Goal: Task Accomplishment & Management: Complete application form

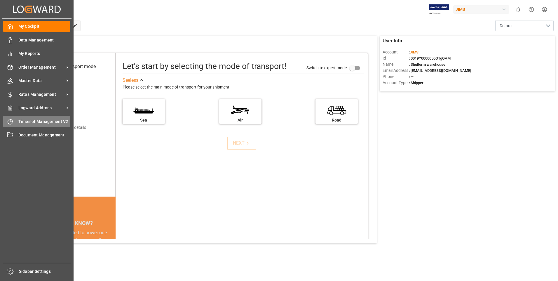
click at [31, 120] on span "Timeslot Management V2" at bounding box center [44, 121] width 52 height 6
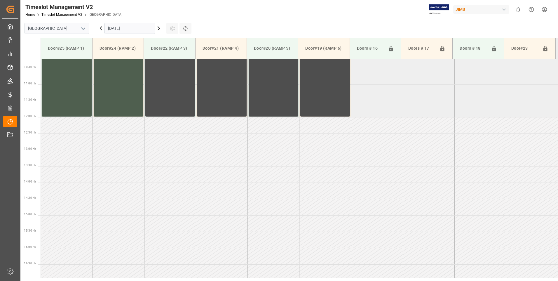
scroll to position [421, 0]
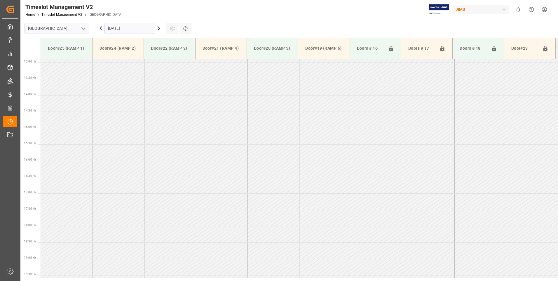
click at [133, 31] on input "[DATE]" at bounding box center [129, 28] width 51 height 11
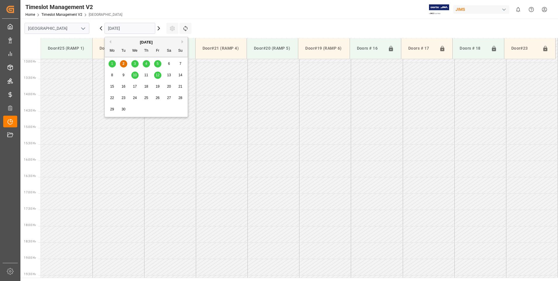
click at [135, 62] on span "3" at bounding box center [135, 64] width 2 height 4
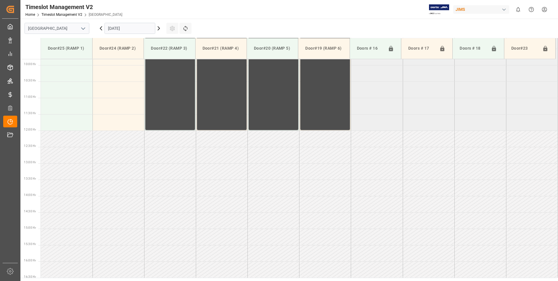
scroll to position [305, 0]
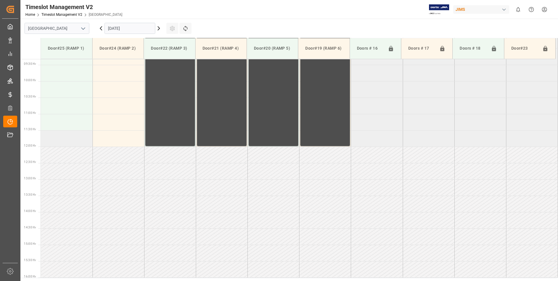
click at [53, 144] on td at bounding box center [67, 138] width 52 height 16
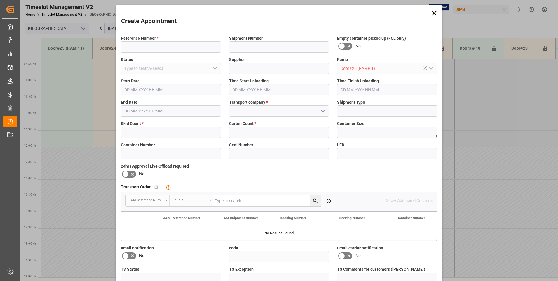
type input "[DATE] 11:30"
type input "[DATE] 12:00"
click at [158, 46] on input at bounding box center [171, 46] width 100 height 11
type input "77-0030-cn"
click at [128, 133] on input "text" at bounding box center [171, 132] width 100 height 11
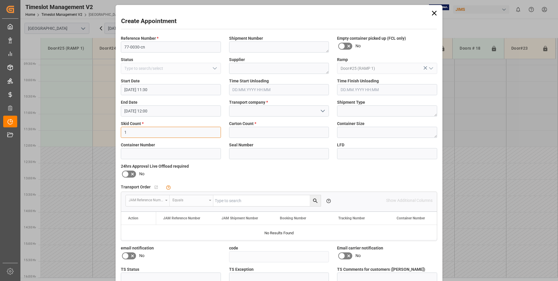
type input "1"
click at [256, 109] on input at bounding box center [279, 110] width 100 height 11
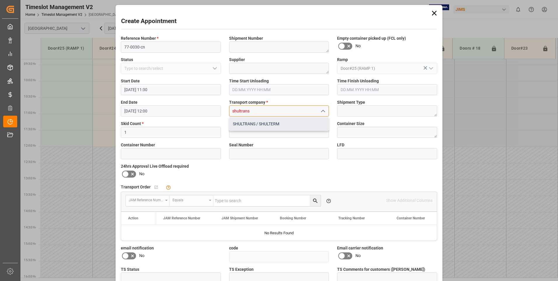
click at [257, 123] on div "SHULTRANS / SHULTERM" at bounding box center [279, 123] width 100 height 13
type input "SHULTRANS / SHULTERM"
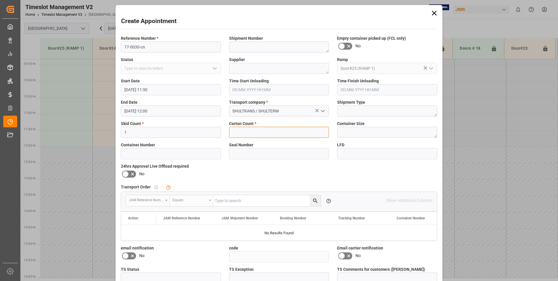
click at [254, 130] on input "text" at bounding box center [279, 132] width 100 height 11
type input "1"
click at [126, 175] on icon at bounding box center [125, 173] width 7 height 7
click at [0, 0] on input "checkbox" at bounding box center [0, 0] width 0 height 0
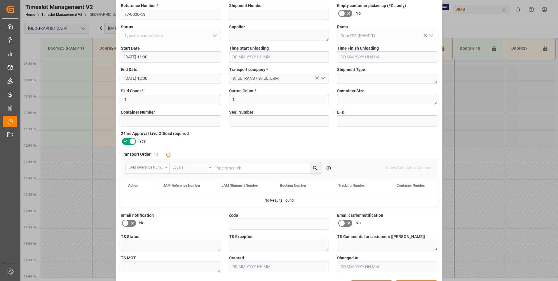
scroll to position [54, 0]
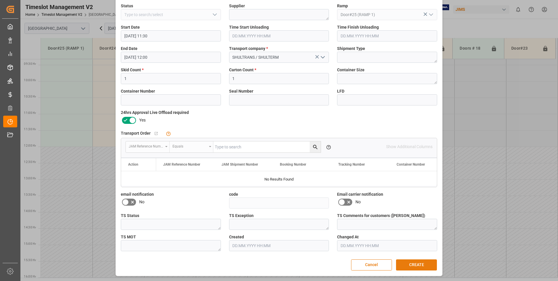
click at [418, 264] on button "CREATE" at bounding box center [416, 264] width 41 height 11
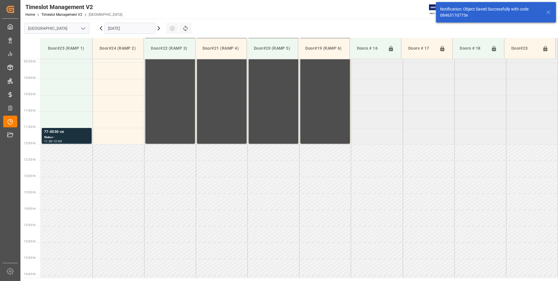
scroll to position [323, 0]
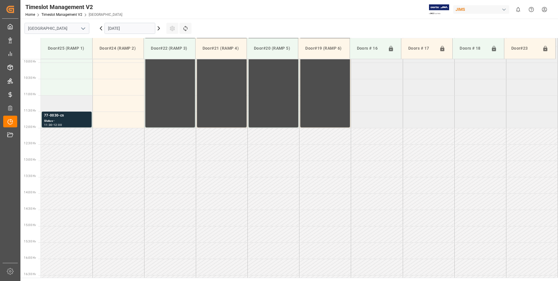
click at [67, 105] on td at bounding box center [67, 103] width 52 height 16
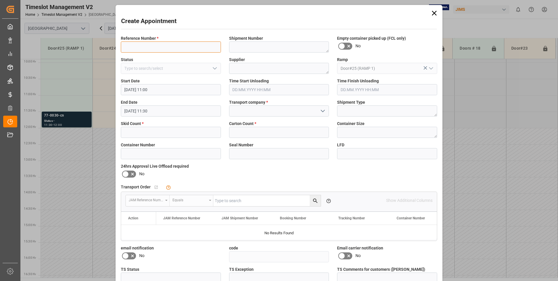
click at [160, 44] on input at bounding box center [171, 46] width 100 height 11
type input "77-9889-cn"
click at [166, 132] on input "text" at bounding box center [171, 132] width 100 height 11
type input "11"
click at [243, 132] on input "text" at bounding box center [279, 132] width 100 height 11
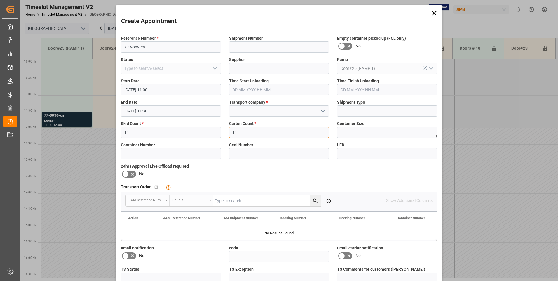
type input "11"
click at [248, 112] on input at bounding box center [279, 110] width 100 height 11
type input "shultrans"
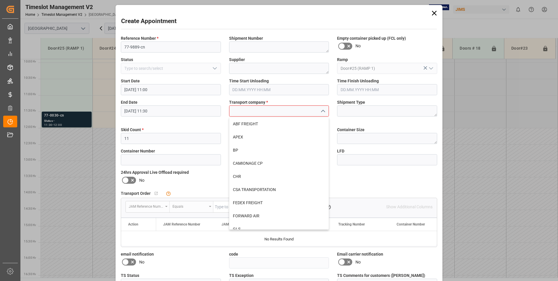
click at [128, 172] on div "24hrs Approval Live Offload required No" at bounding box center [171, 177] width 108 height 20
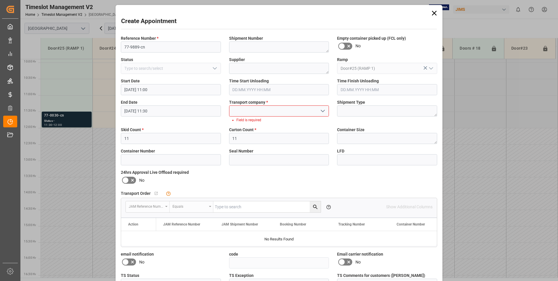
click at [126, 179] on icon at bounding box center [126, 180] width 4 height 3
click at [0, 0] on input "checkbox" at bounding box center [0, 0] width 0 height 0
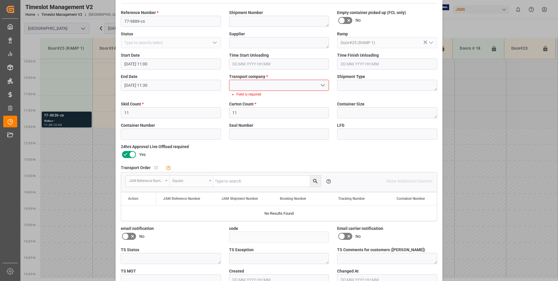
scroll to position [60, 0]
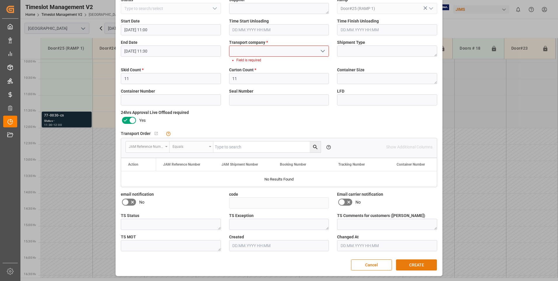
click at [407, 261] on button "CREATE" at bounding box center [416, 264] width 41 height 11
click at [257, 51] on input at bounding box center [279, 51] width 100 height 11
click at [253, 68] on div "SHULTRANS / SHULTERM" at bounding box center [279, 63] width 100 height 13
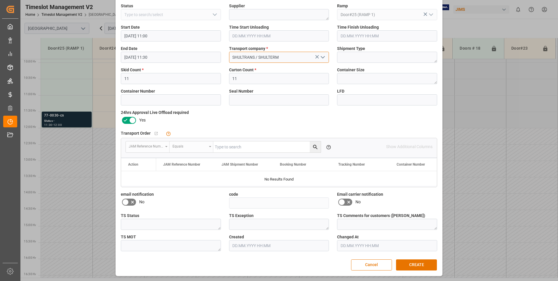
scroll to position [54, 0]
type input "SHULTRANS / SHULTERM"
click at [415, 266] on button "CREATE" at bounding box center [416, 264] width 41 height 11
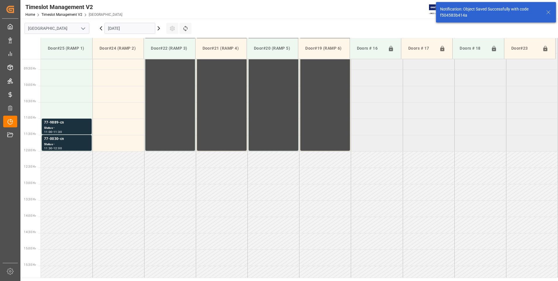
scroll to position [323, 0]
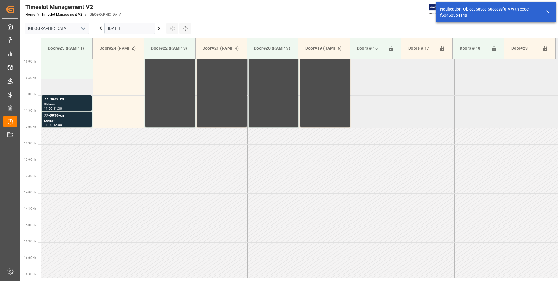
click at [60, 87] on td at bounding box center [67, 87] width 52 height 16
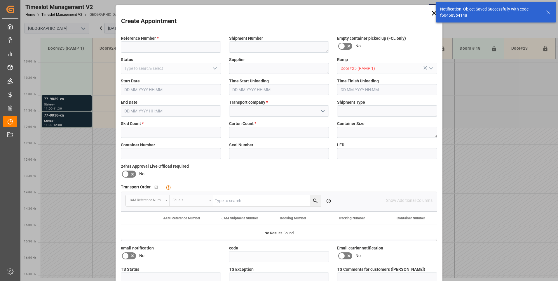
type input "[DATE] 10:30"
type input "[DATE] 11:00"
click at [141, 39] on span "Reference Number *" at bounding box center [140, 38] width 38 height 6
click at [140, 41] on input at bounding box center [171, 46] width 100 height 11
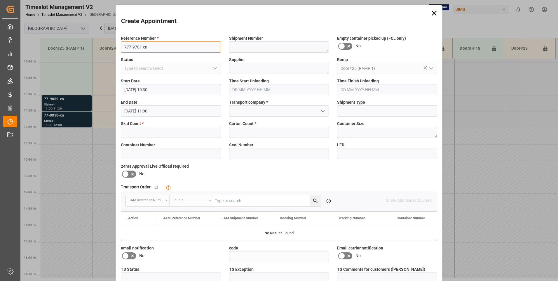
type input "777-9781-cn"
click at [139, 132] on input "text" at bounding box center [171, 132] width 100 height 11
type input "5"
click at [252, 111] on input at bounding box center [279, 110] width 100 height 11
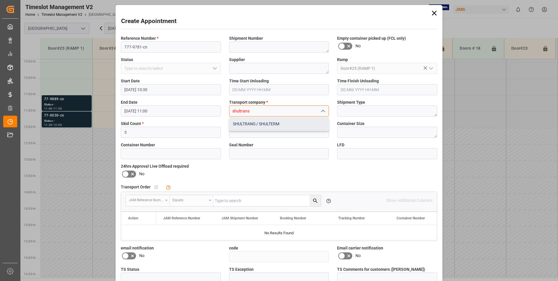
click at [252, 127] on div "SHULTRANS / SHULTERM" at bounding box center [279, 123] width 100 height 13
type input "SHULTRANS / SHULTERM"
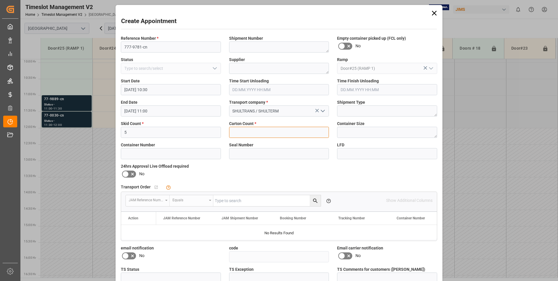
click at [249, 130] on input "text" at bounding box center [279, 132] width 100 height 11
type input "450"
click at [124, 173] on icon at bounding box center [125, 173] width 7 height 7
click at [0, 0] on input "checkbox" at bounding box center [0, 0] width 0 height 0
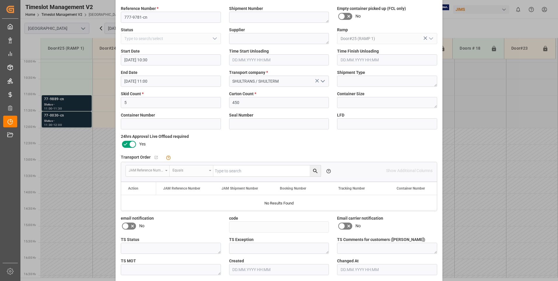
scroll to position [54, 0]
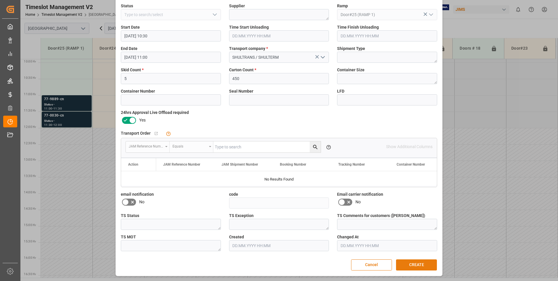
click at [417, 265] on button "CREATE" at bounding box center [416, 264] width 41 height 11
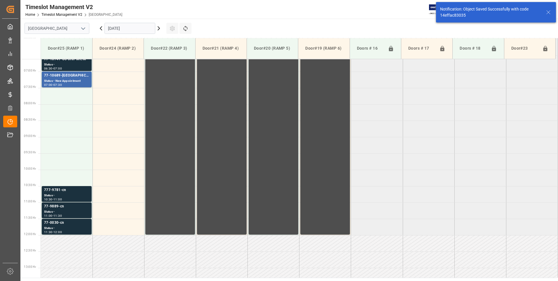
scroll to position [270, 0]
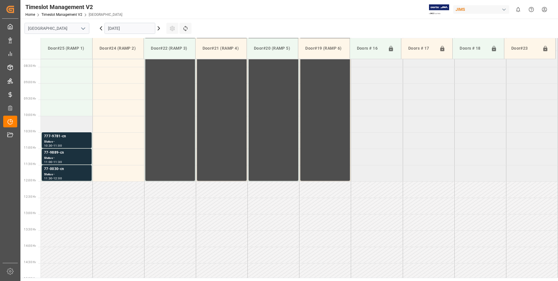
click at [74, 119] on td at bounding box center [67, 124] width 52 height 16
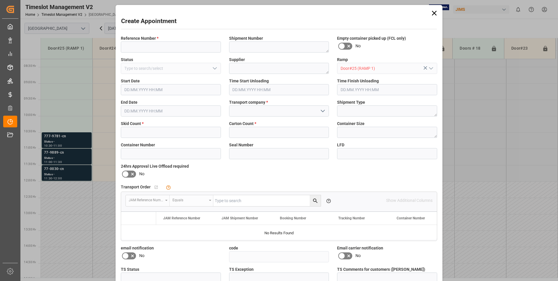
type input "[DATE] 10:00"
type input "[DATE] 10:30"
click at [163, 46] on input at bounding box center [171, 46] width 100 height 11
type input "77-9816-n"
click at [137, 133] on input "text" at bounding box center [171, 132] width 100 height 11
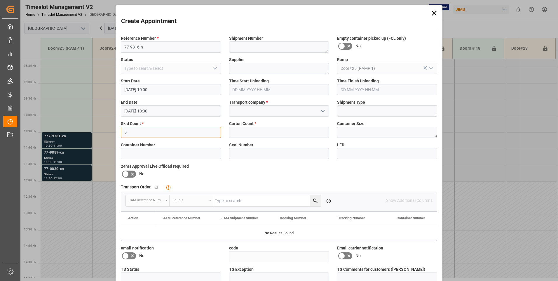
type input "5"
click at [259, 111] on input at bounding box center [279, 110] width 100 height 11
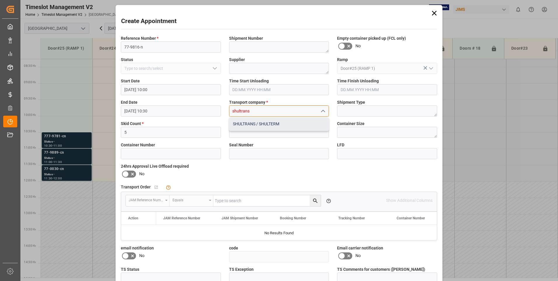
click at [262, 124] on div "SHULTRANS / SHULTERM" at bounding box center [279, 123] width 100 height 13
type input "SHULTRANS / SHULTERM"
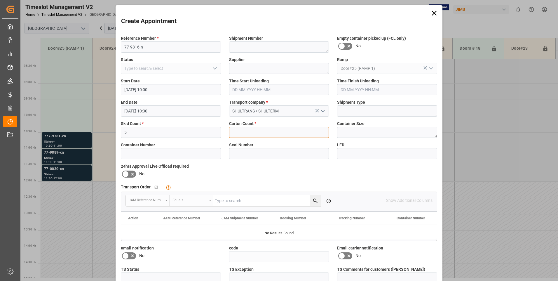
click at [257, 130] on input "text" at bounding box center [279, 132] width 100 height 11
type input "463"
click at [125, 172] on icon at bounding box center [125, 173] width 7 height 7
click at [0, 0] on input "checkbox" at bounding box center [0, 0] width 0 height 0
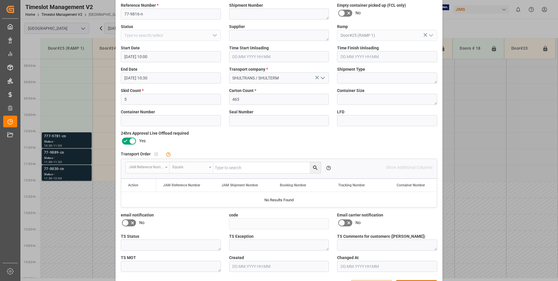
scroll to position [54, 0]
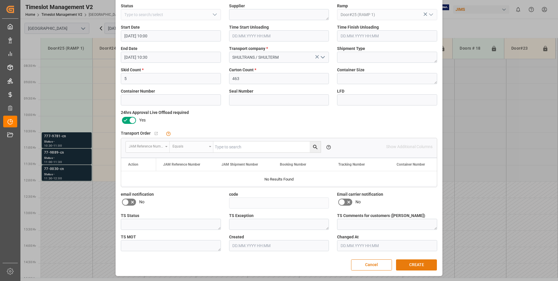
click at [417, 263] on button "CREATE" at bounding box center [416, 264] width 41 height 11
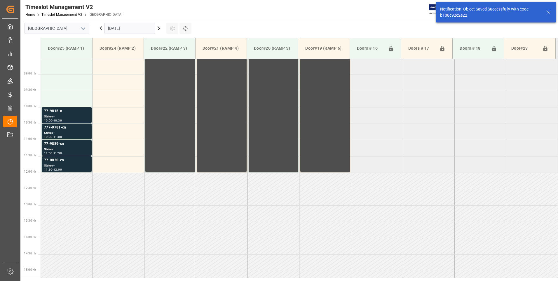
scroll to position [291, 0]
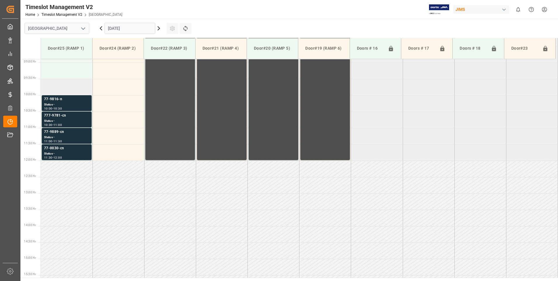
click at [84, 89] on td at bounding box center [67, 87] width 52 height 16
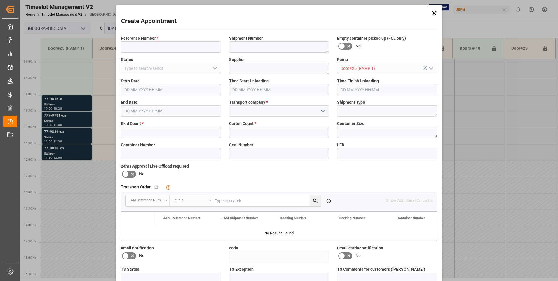
type input "[DATE] 09:30"
type input "[DATE] 10:00"
click at [198, 49] on input at bounding box center [171, 46] width 100 height 11
type input "77-9814-cn"
click at [144, 135] on input "text" at bounding box center [171, 132] width 100 height 11
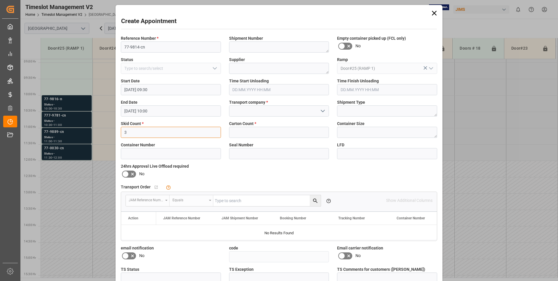
type input "3"
click at [244, 111] on input at bounding box center [279, 110] width 100 height 11
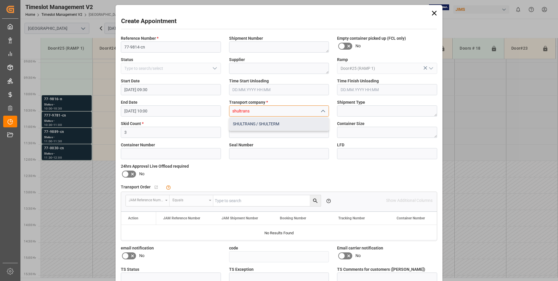
click at [246, 123] on div "SHULTRANS / SHULTERM" at bounding box center [279, 123] width 100 height 13
type input "SHULTRANS / SHULTERM"
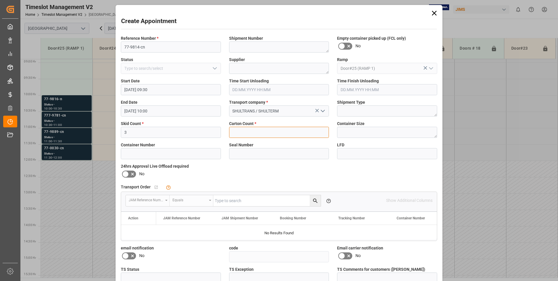
drag, startPoint x: 243, startPoint y: 132, endPoint x: 244, endPoint y: 128, distance: 3.6
click at [242, 132] on input "text" at bounding box center [279, 132] width 100 height 11
type input "31"
click at [127, 173] on icon at bounding box center [125, 173] width 7 height 7
click at [0, 0] on input "checkbox" at bounding box center [0, 0] width 0 height 0
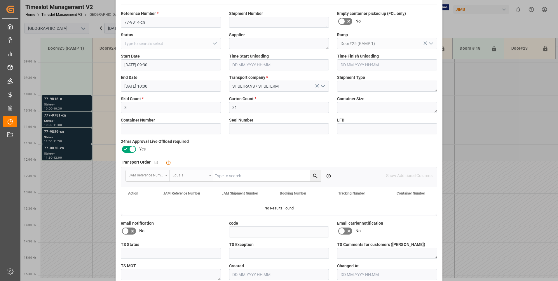
scroll to position [54, 0]
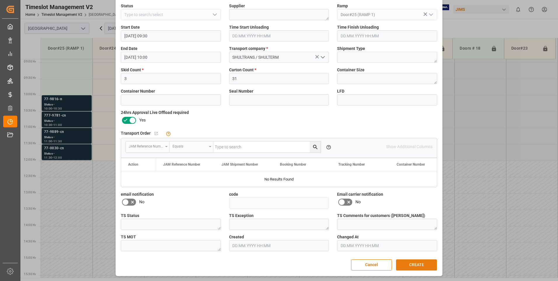
click at [413, 262] on button "CREATE" at bounding box center [416, 264] width 41 height 11
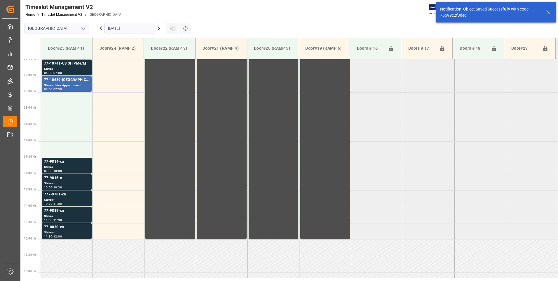
scroll to position [237, 0]
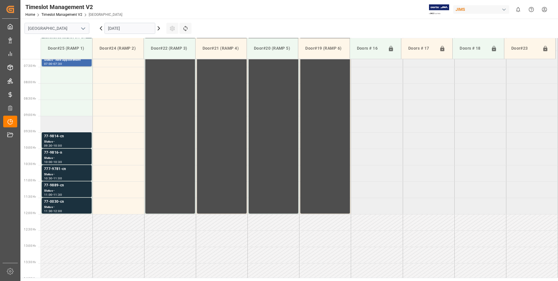
click at [66, 125] on td at bounding box center [67, 124] width 52 height 16
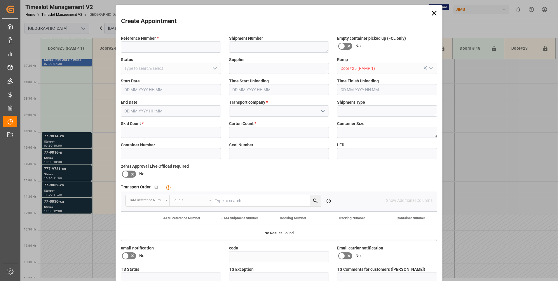
type input "[DATE] 09:00"
type input "[DATE] 09:30"
click at [136, 43] on input at bounding box center [171, 46] width 100 height 11
type input "77-9891-cn"
click at [148, 128] on input "text" at bounding box center [171, 132] width 100 height 11
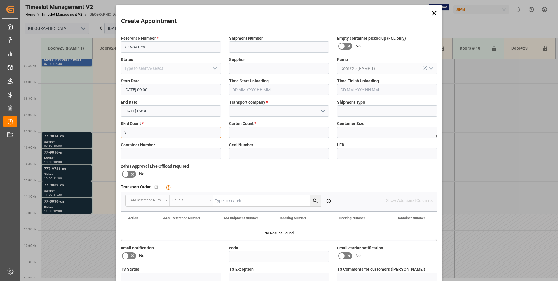
type input "3"
click at [256, 111] on input at bounding box center [279, 110] width 100 height 11
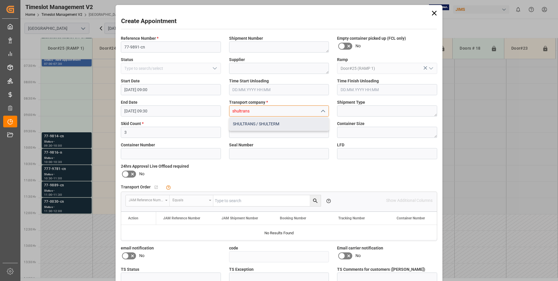
click at [250, 123] on div "SHULTRANS / SHULTERM" at bounding box center [279, 123] width 100 height 13
type input "SHULTRANS / SHULTERM"
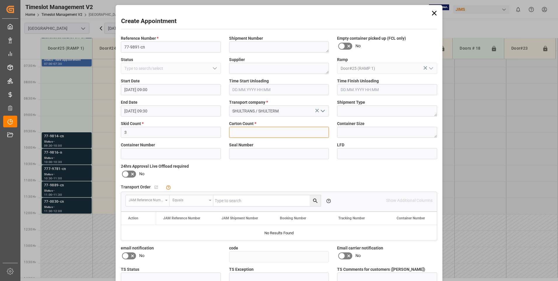
click at [248, 128] on input "text" at bounding box center [279, 132] width 100 height 11
type input "3"
click at [129, 175] on icon at bounding box center [132, 173] width 7 height 7
click at [0, 0] on input "checkbox" at bounding box center [0, 0] width 0 height 0
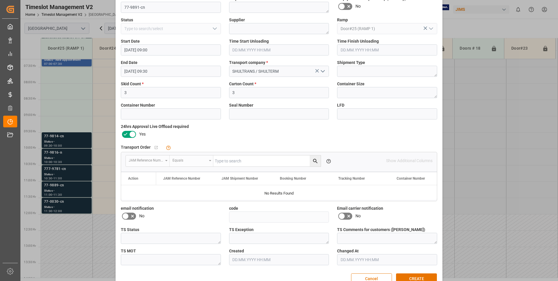
scroll to position [54, 0]
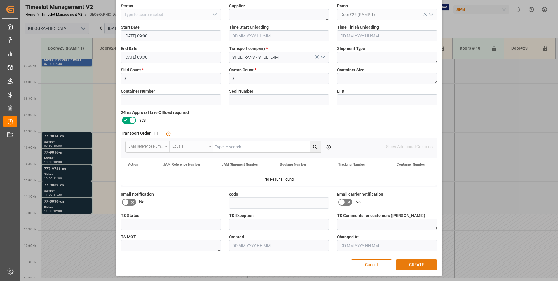
click at [416, 261] on button "CREATE" at bounding box center [416, 264] width 41 height 11
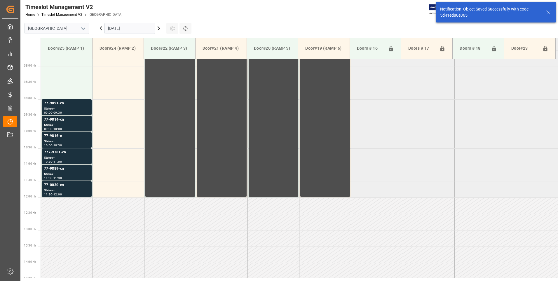
scroll to position [258, 0]
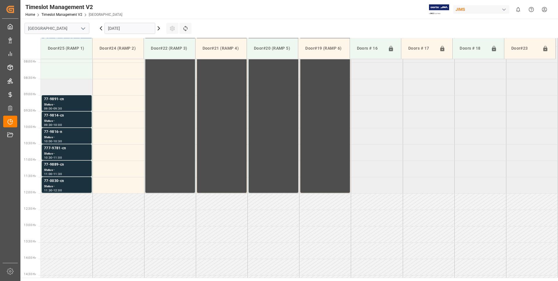
click at [75, 88] on td at bounding box center [67, 87] width 52 height 16
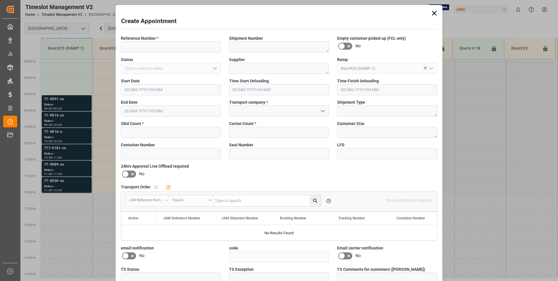
type input "[DATE] 08:30"
type input "[DATE] 09:00"
click at [157, 48] on input at bounding box center [171, 46] width 100 height 11
type input "77-9989-vn"
click at [137, 132] on input "text" at bounding box center [171, 132] width 100 height 11
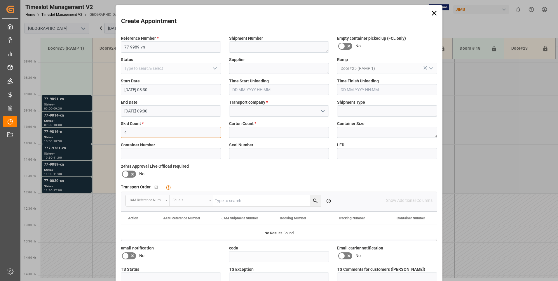
type input "4"
click at [265, 130] on input "text" at bounding box center [279, 132] width 100 height 11
type input "88"
click at [265, 108] on input at bounding box center [279, 110] width 100 height 11
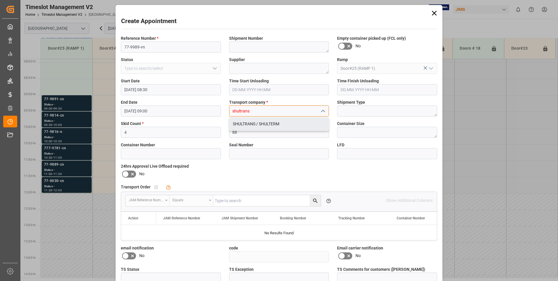
type input "shultrans"
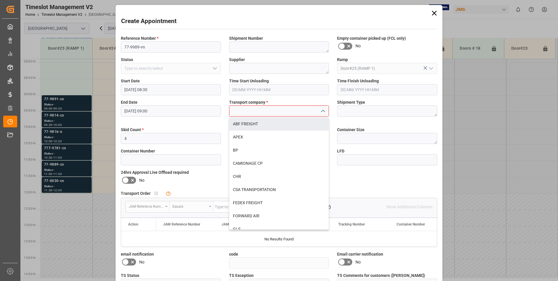
click at [126, 173] on div "24hrs Approval Live Offload required No" at bounding box center [171, 177] width 108 height 20
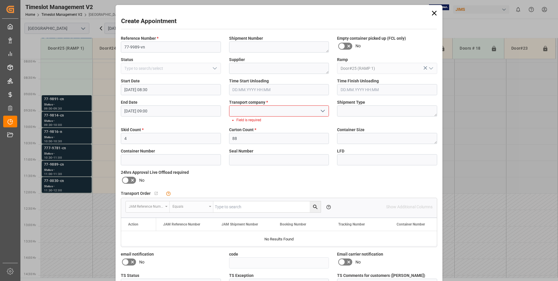
click at [126, 179] on icon at bounding box center [126, 180] width 4 height 3
click at [0, 0] on input "checkbox" at bounding box center [0, 0] width 0 height 0
click at [273, 112] on input at bounding box center [279, 110] width 100 height 11
click at [250, 123] on div "SHULTRANS / SHULTERM" at bounding box center [279, 123] width 100 height 13
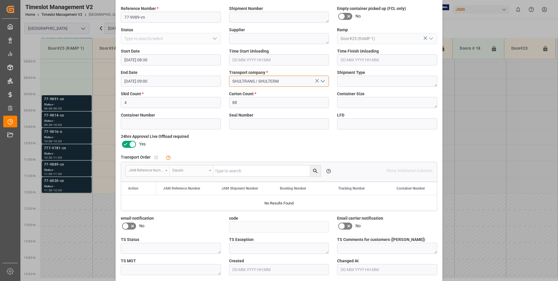
scroll to position [54, 0]
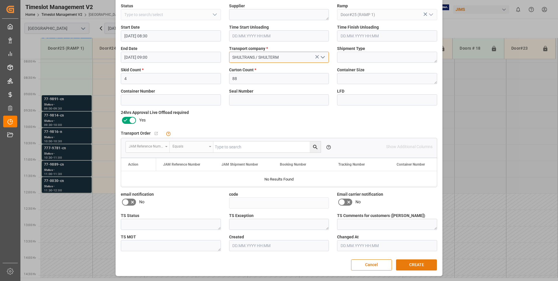
type input "SHULTRANS / SHULTERM"
click at [411, 263] on button "CREATE" at bounding box center [416, 264] width 41 height 11
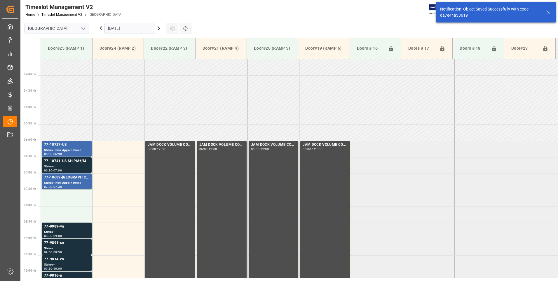
scroll to position [225, 0]
